Goal: Navigation & Orientation: Find specific page/section

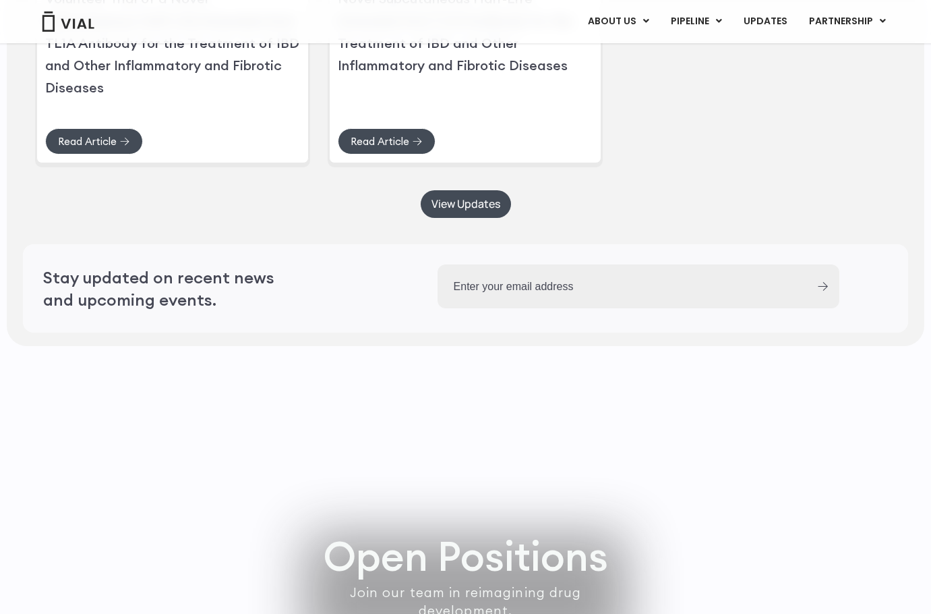
scroll to position [3845, 0]
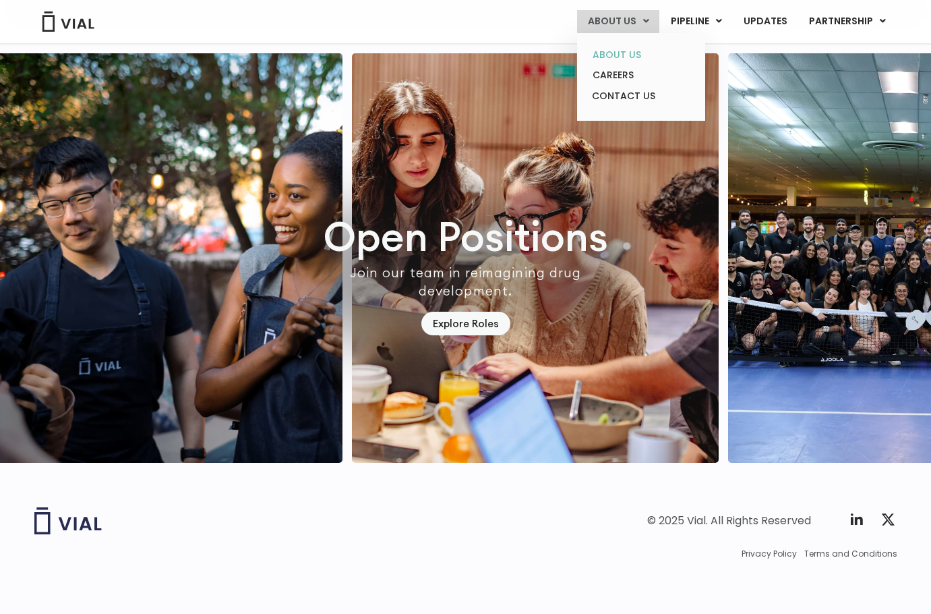
click at [622, 52] on link "ABOUT US" at bounding box center [641, 55] width 118 height 21
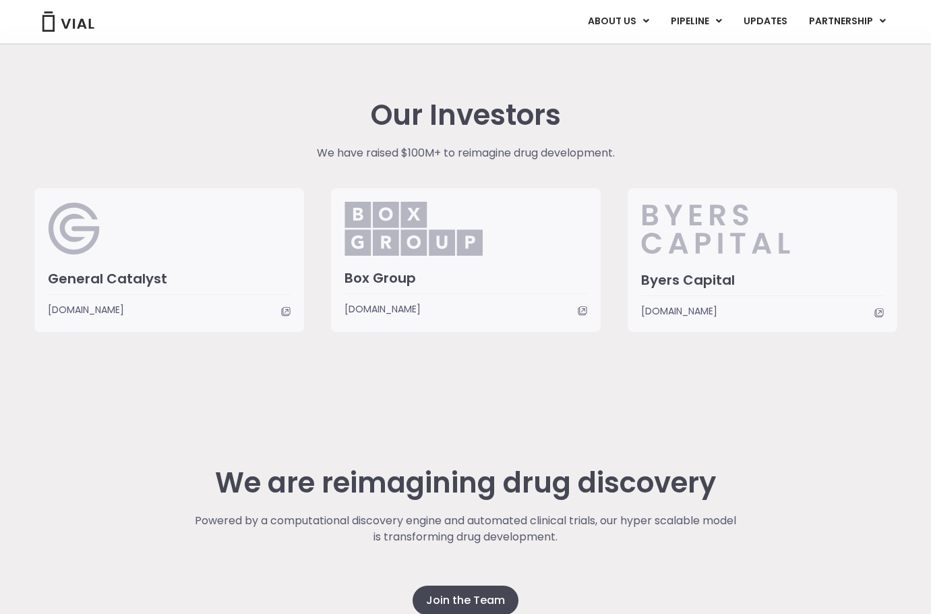
scroll to position [3455, 0]
